Goal: Task Accomplishment & Management: Use online tool/utility

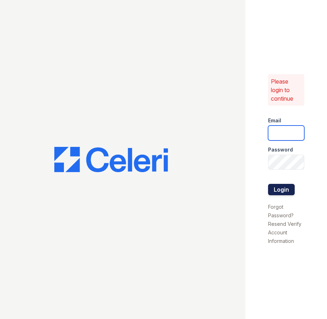
type input "Villaschaseoaks1@cafmanagement.com"
click at [273, 188] on button "Login" at bounding box center [281, 189] width 27 height 11
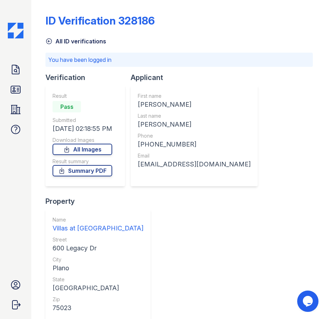
click at [153, 165] on div "[EMAIL_ADDRESS][DOMAIN_NAME]" at bounding box center [194, 164] width 113 height 10
click at [154, 165] on div "[EMAIL_ADDRESS][DOMAIN_NAME]" at bounding box center [194, 164] width 113 height 10
copy div "[EMAIL_ADDRESS][DOMAIN_NAME]"
